Goal: Information Seeking & Learning: Find specific fact

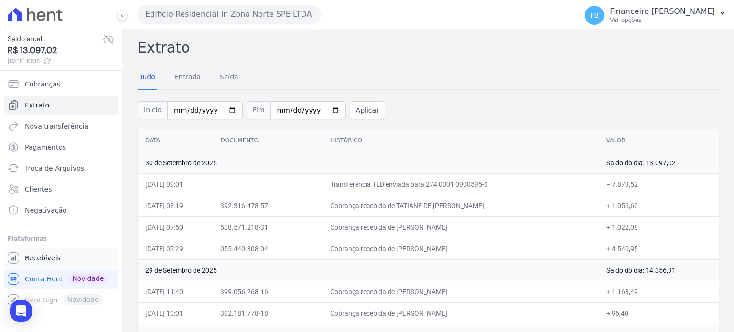
click at [62, 256] on link "Recebíveis" at bounding box center [61, 258] width 114 height 19
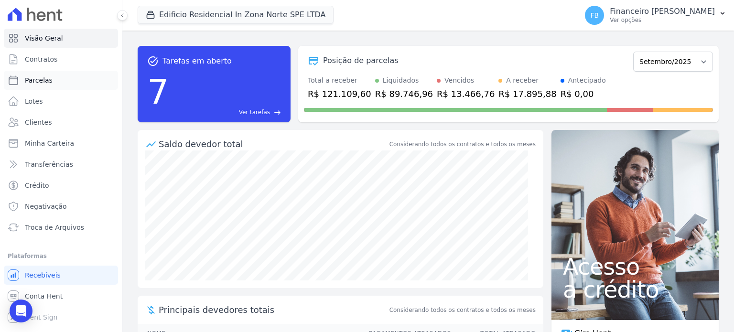
click at [53, 80] on link "Parcelas" at bounding box center [61, 80] width 114 height 19
select select
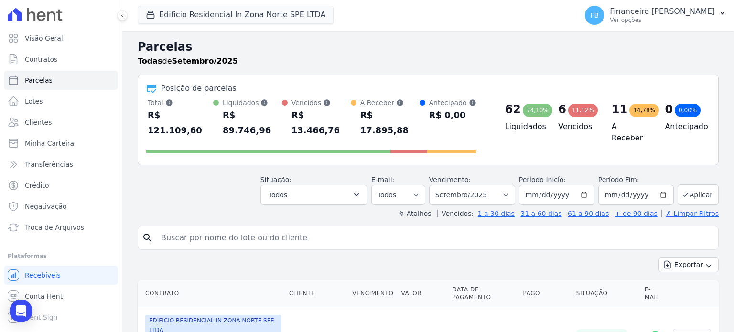
drag, startPoint x: 202, startPoint y: 221, endPoint x: 211, endPoint y: 214, distance: 11.6
click at [211, 229] on input "search" at bounding box center [434, 238] width 559 height 19
type input "[PERSON_NAME]"
select select
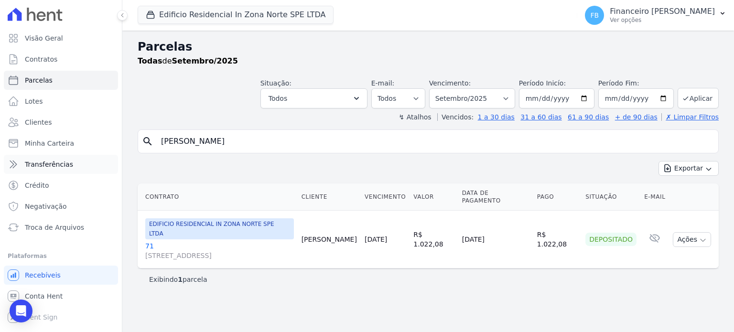
drag, startPoint x: 151, startPoint y: 146, endPoint x: 115, endPoint y: 159, distance: 38.6
click at [93, 161] on div "Visão Geral Contratos [GEOGRAPHIC_DATA] Lotes Clientes Minha Carteira Transferê…" at bounding box center [367, 166] width 734 height 332
type input "[PERSON_NAME]"
select select
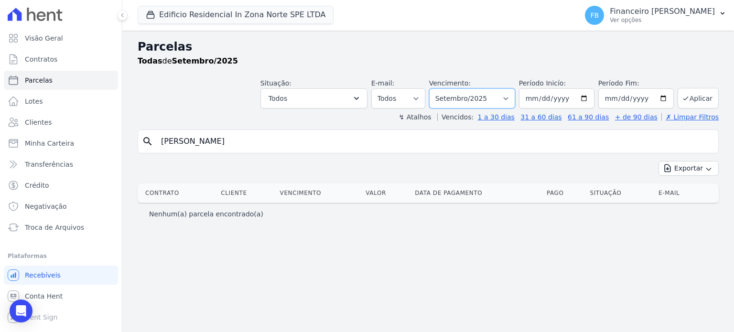
click at [515, 99] on select "Filtrar por período ──────── Todos os meses Agosto/2023 Setembro/2023 Outubro/2…" at bounding box center [472, 98] width 86 height 20
select select "10/2025"
click at [444, 88] on select "Filtrar por período ──────── Todos os meses Agosto/2023 Setembro/2023 Outubro/2…" at bounding box center [472, 98] width 86 height 20
select select
click at [202, 142] on input "[PERSON_NAME]" at bounding box center [434, 141] width 559 height 19
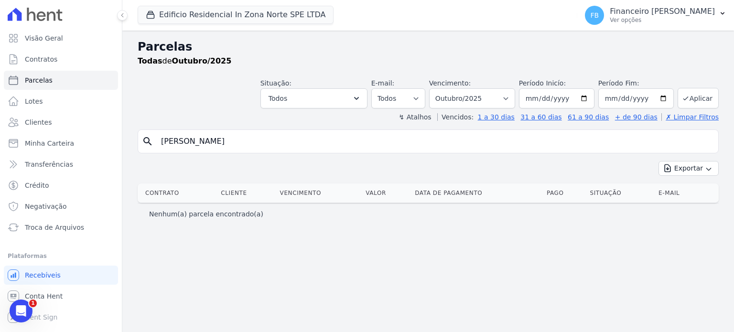
select select
drag, startPoint x: 198, startPoint y: 141, endPoint x: 126, endPoint y: 130, distance: 73.0
click at [126, 130] on div "Parcelas Todas de Outubro/2025 Situação: Agendado Em Aberto Pago Processando Ca…" at bounding box center [428, 182] width 612 height 302
click at [515, 100] on select "Filtrar por período ──────── Todos os meses Agosto/2023 Setembro/2023 Outubro/2…" at bounding box center [472, 98] width 86 height 20
select select "09/2025"
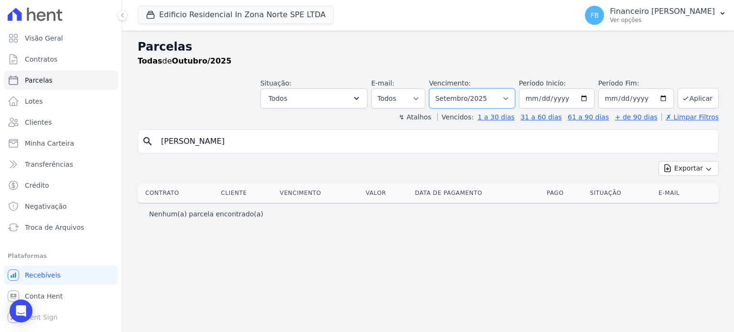
click at [444, 88] on select "Filtrar por período ──────── Todos os meses Agosto/2023 Setembro/2023 Outubro/2…" at bounding box center [472, 98] width 86 height 20
select select
click at [203, 139] on input "[PERSON_NAME]" at bounding box center [434, 141] width 559 height 19
select select
click at [65, 60] on link "Contratos" at bounding box center [61, 59] width 114 height 19
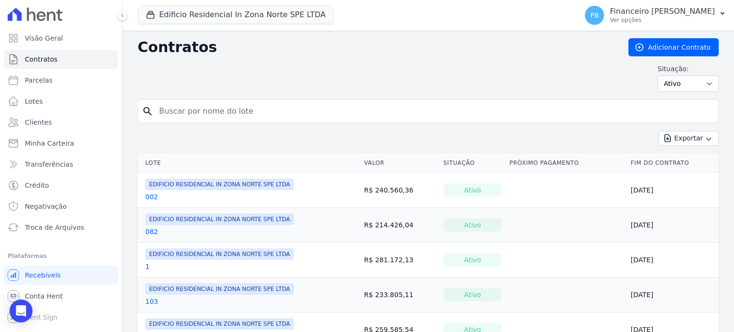
click at [206, 109] on input "search" at bounding box center [433, 111] width 561 height 19
type input "71"
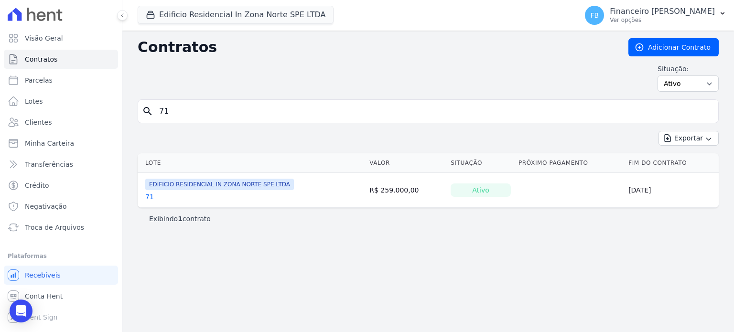
click at [149, 195] on link "71" at bounding box center [149, 197] width 9 height 10
